Goal: Task Accomplishment & Management: Manage account settings

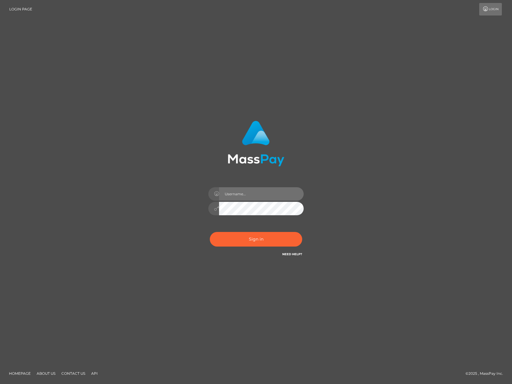
click at [254, 200] on input "text" at bounding box center [261, 193] width 85 height 13
click at [373, 193] on div "Sign in" at bounding box center [256, 192] width 340 height 152
click at [260, 193] on input "text" at bounding box center [261, 193] width 85 height 13
click at [391, 183] on div "Sign in" at bounding box center [256, 192] width 340 height 152
click at [245, 197] on input "text" at bounding box center [261, 193] width 85 height 13
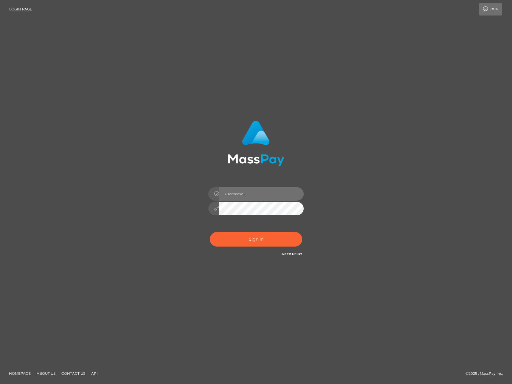
type input "Anthony.Spree"
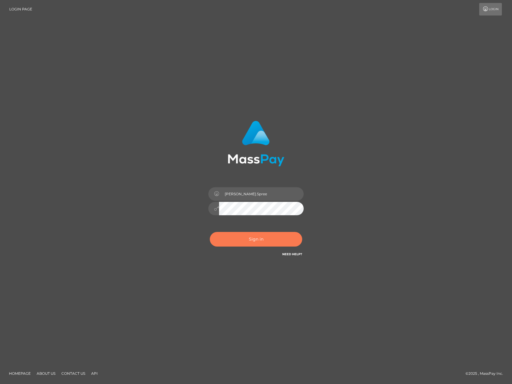
click at [251, 239] on button "Sign in" at bounding box center [256, 239] width 92 height 15
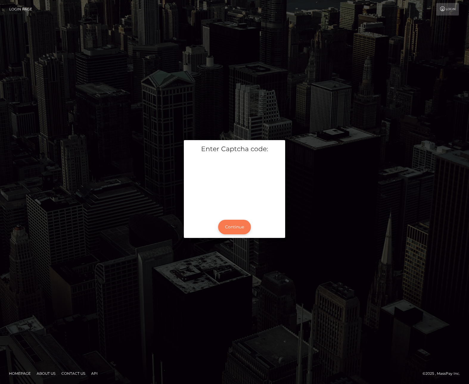
click at [235, 228] on button "Continue" at bounding box center [234, 227] width 33 height 15
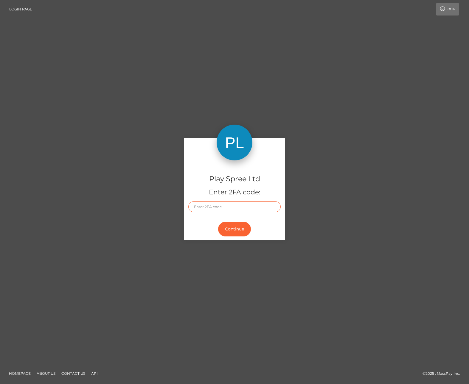
click at [219, 206] on input "text" at bounding box center [234, 206] width 92 height 11
click at [205, 208] on input "text" at bounding box center [234, 206] width 92 height 11
paste input "159607"
type input "159607"
click at [235, 226] on button "Continue" at bounding box center [234, 229] width 33 height 15
